Goal: Task Accomplishment & Management: Manage account settings

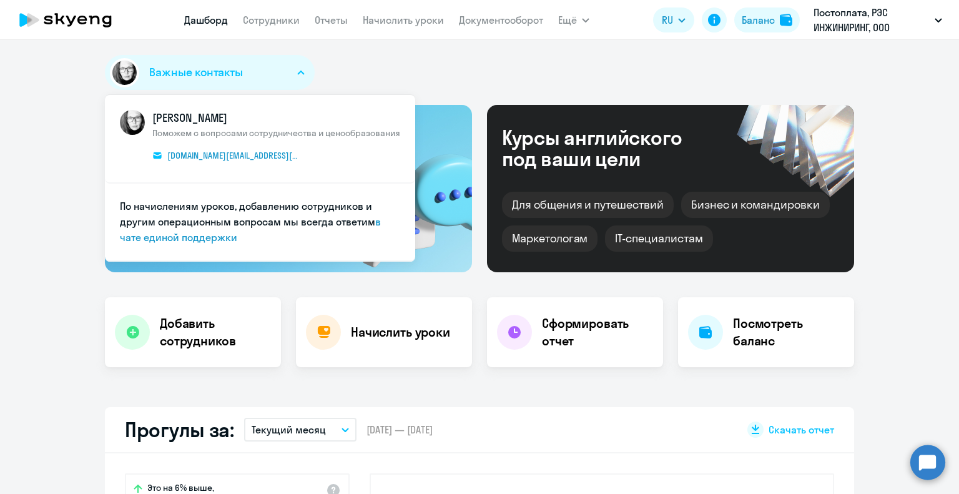
select select "30"
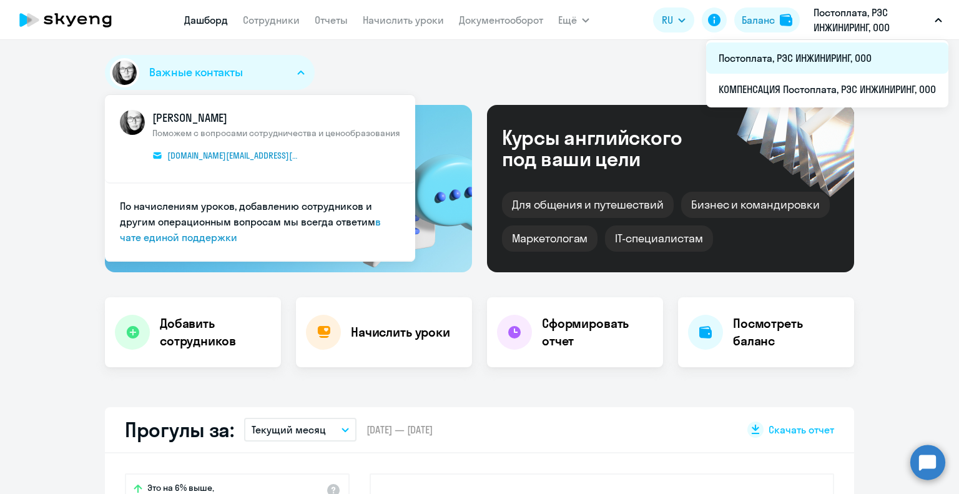
click at [783, 56] on li "Постоплата, РЭС ИНЖИНИРИНГ, ООО" at bounding box center [827, 57] width 242 height 31
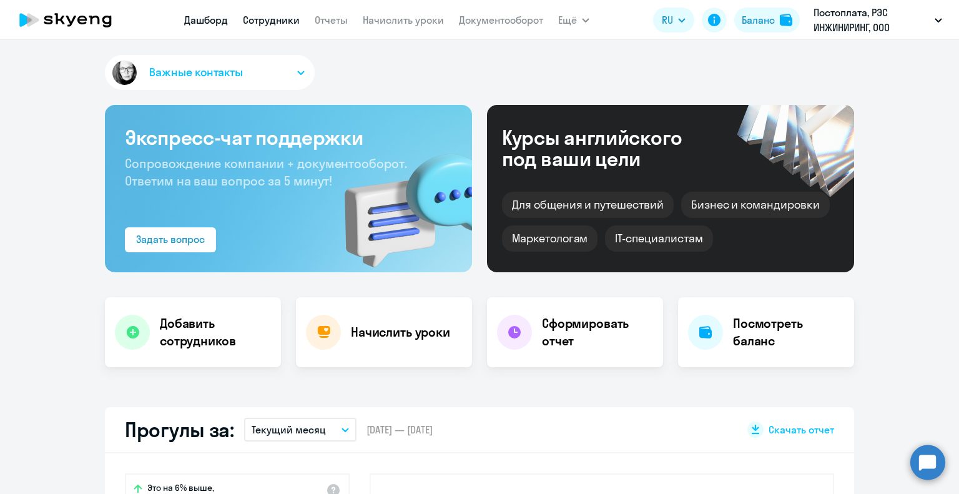
click at [287, 17] on link "Сотрудники" at bounding box center [271, 20] width 57 height 12
select select "30"
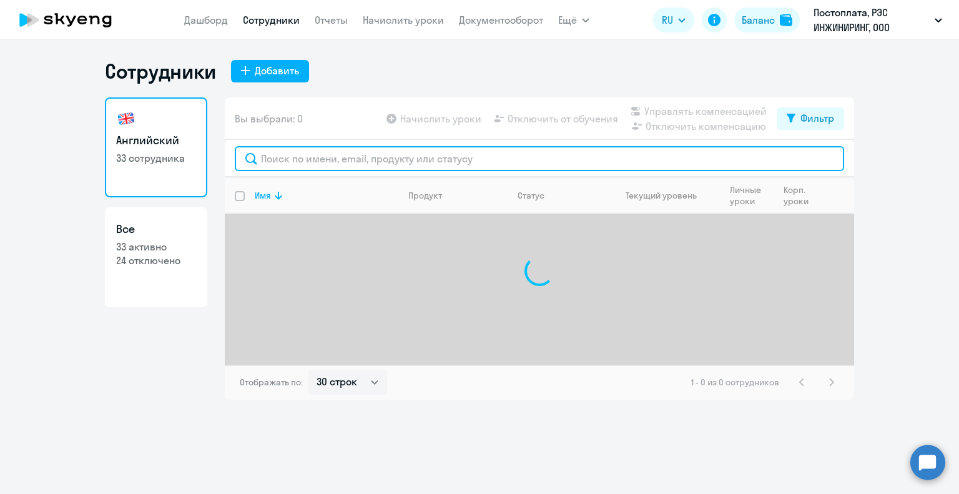
click at [299, 160] on input "text" at bounding box center [540, 158] width 610 height 25
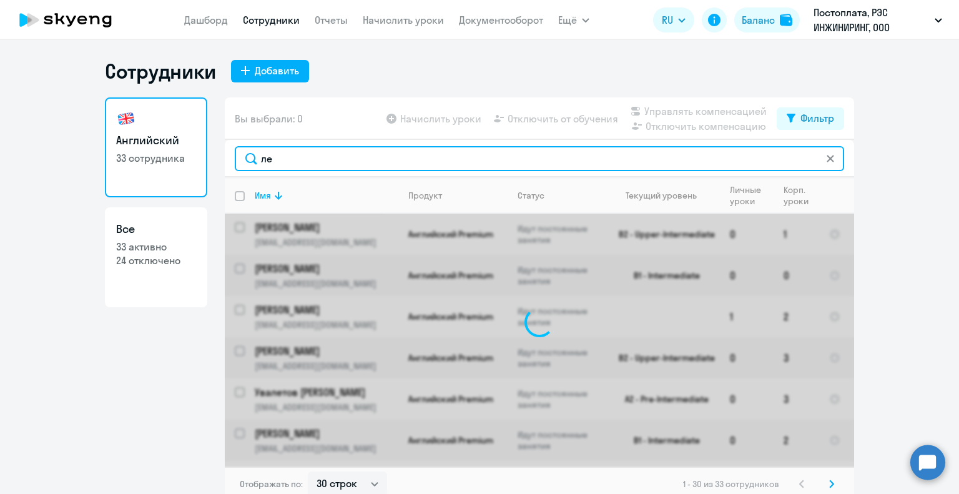
type input "лев"
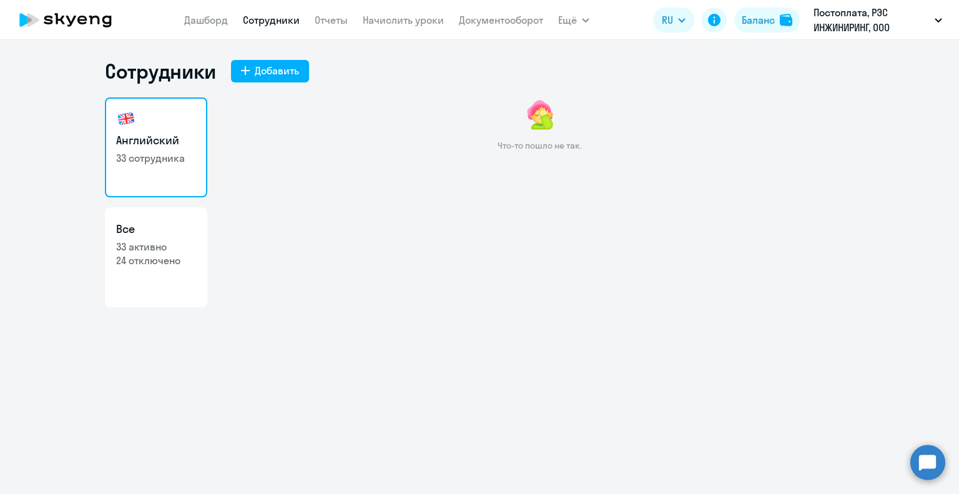
click at [702, 407] on div "Сотрудники Добавить [DEMOGRAPHIC_DATA] 33 сотрудника Все 33 активно 24 отключен…" at bounding box center [479, 267] width 959 height 454
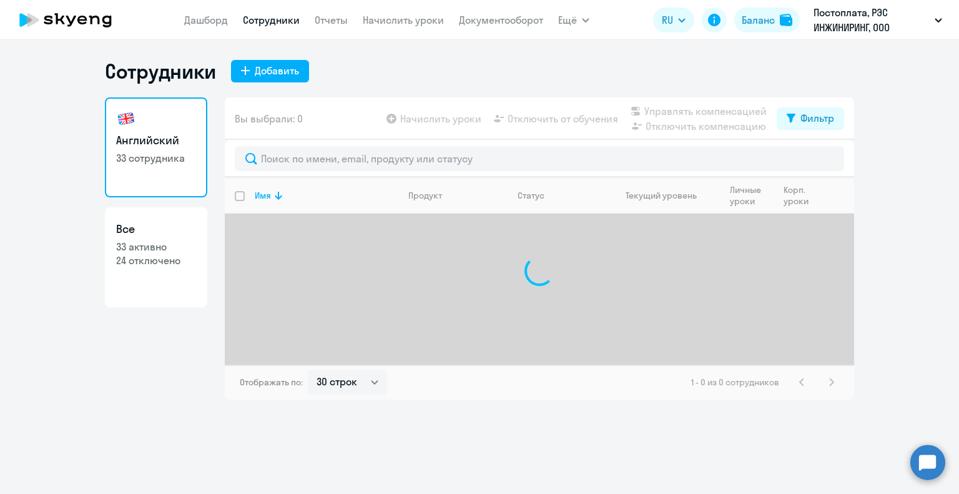
select select "30"
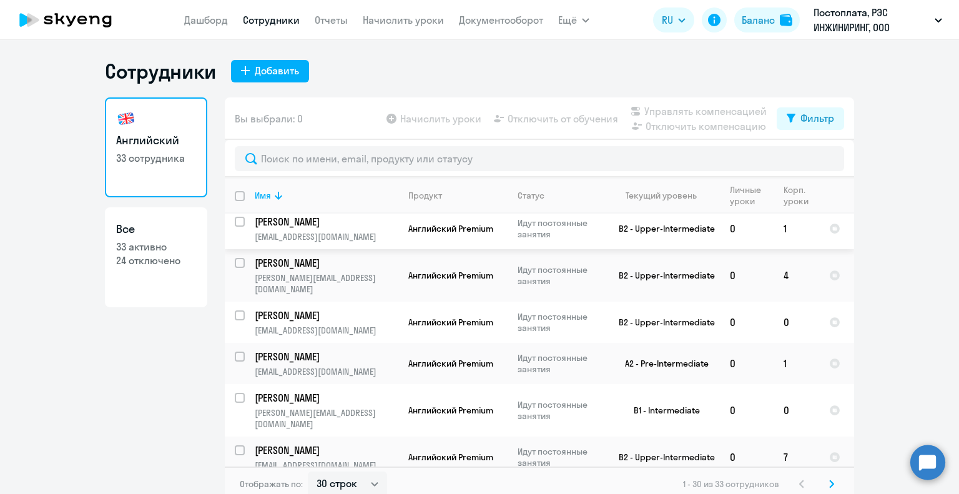
scroll to position [687, 0]
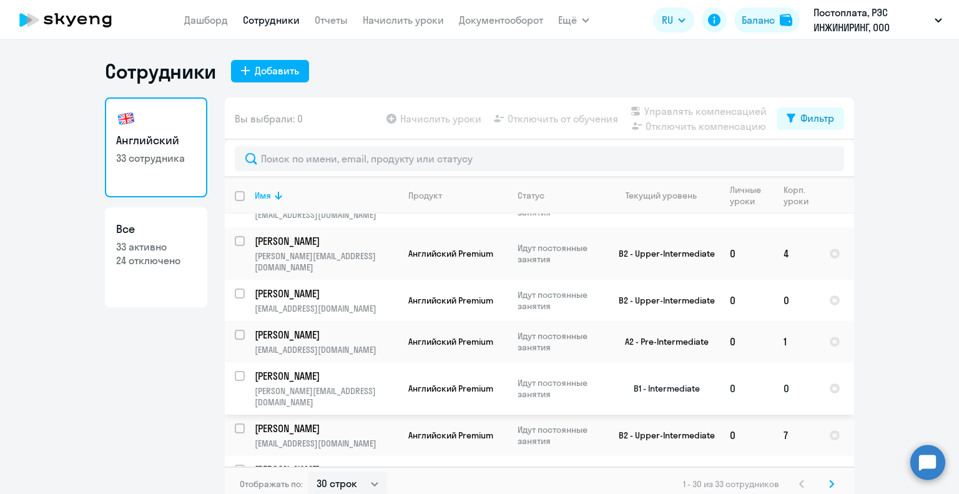
click at [239, 371] on input "select row 39975576" at bounding box center [247, 383] width 25 height 25
checkbox input "true"
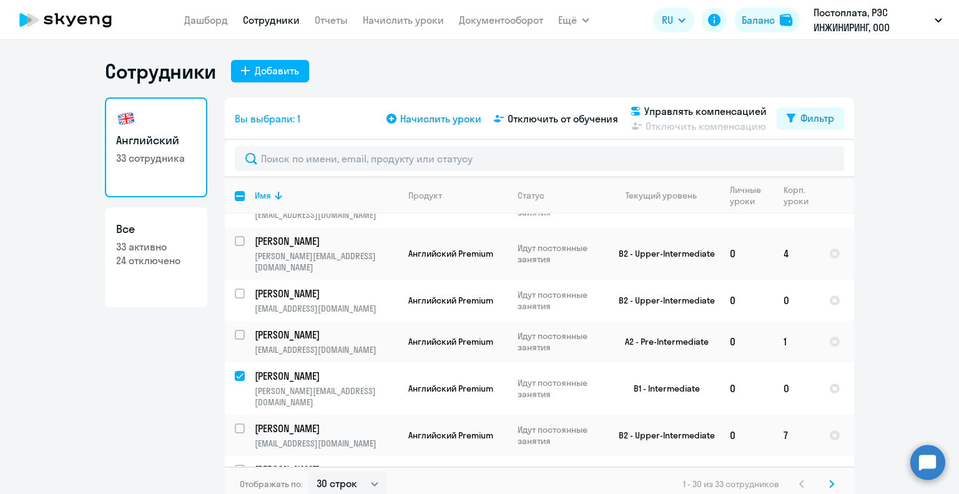
click at [460, 119] on span "Начислить уроки" at bounding box center [440, 118] width 81 height 15
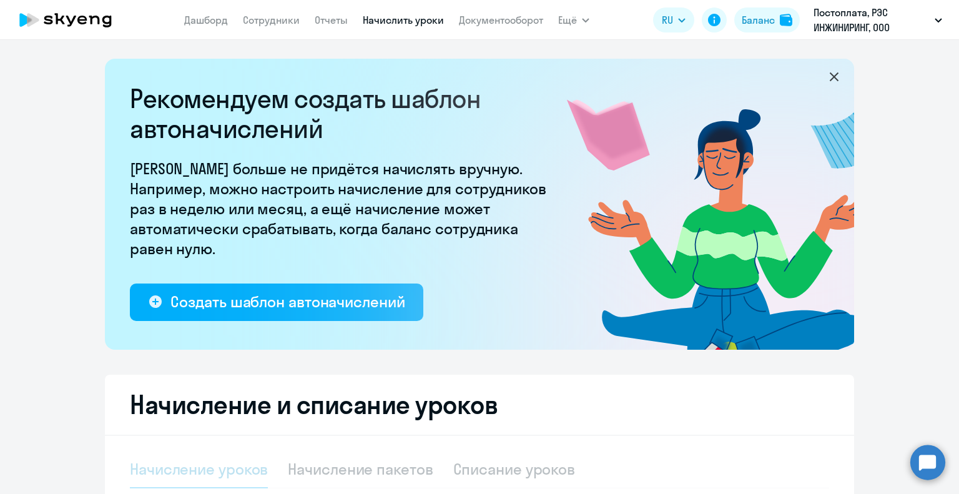
select select "10"
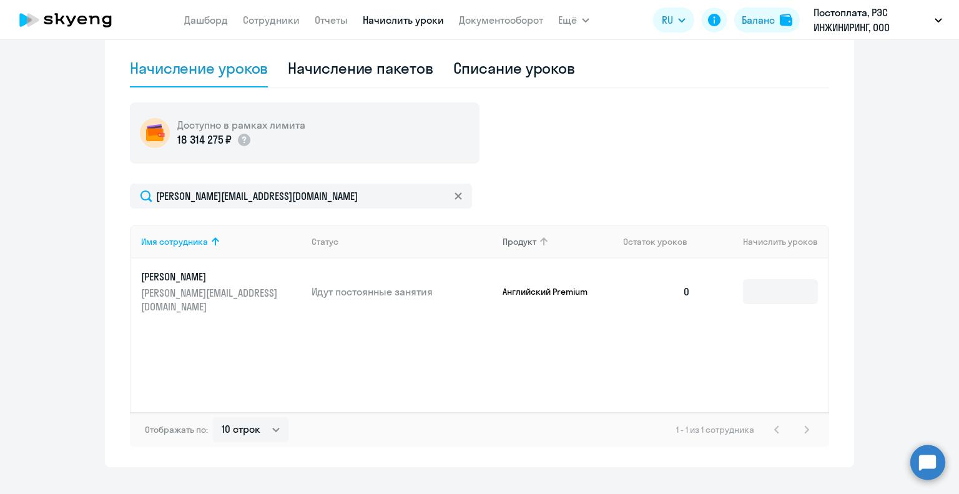
scroll to position [424, 0]
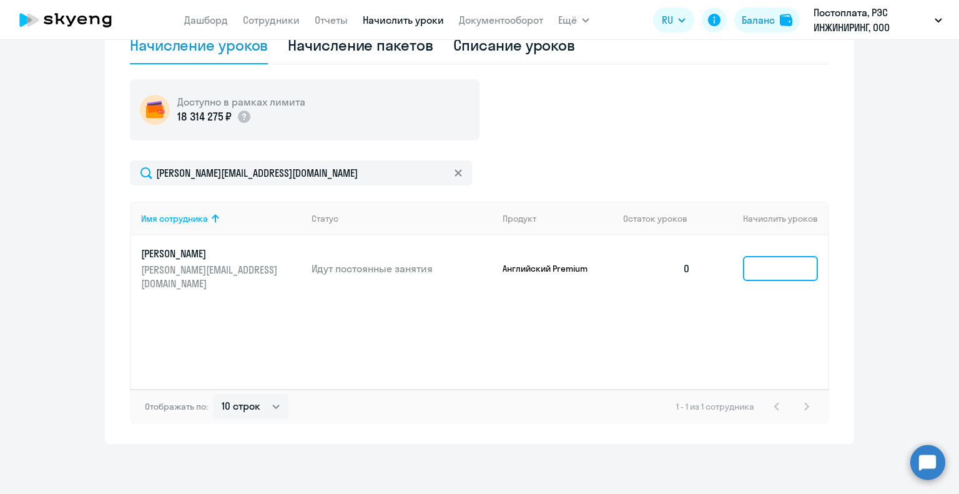
click at [753, 266] on input at bounding box center [780, 268] width 75 height 25
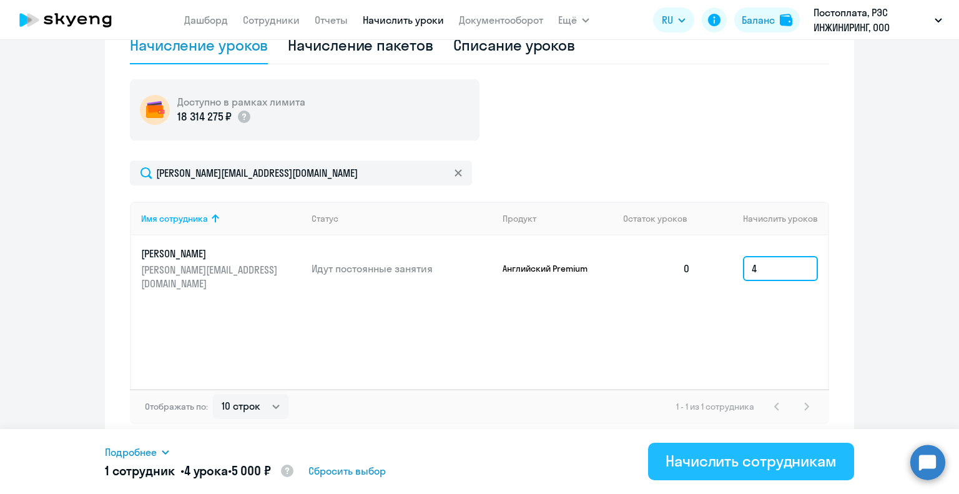
type input "4"
click at [721, 467] on div "Начислить сотрудникам" at bounding box center [751, 461] width 171 height 20
